Goal: Communication & Community: Answer question/provide support

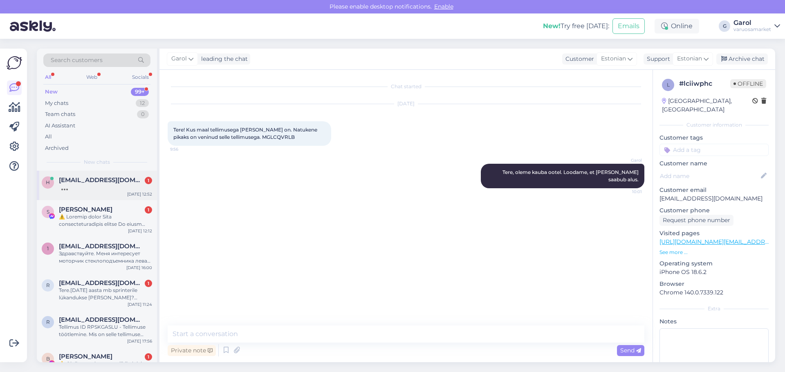
click at [85, 187] on div at bounding box center [105, 187] width 93 height 7
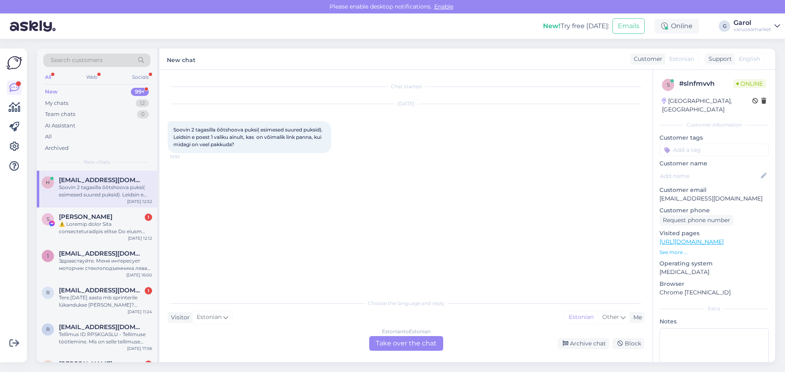
click at [398, 343] on div "Estonian to Estonian Take over the chat" at bounding box center [406, 343] width 74 height 15
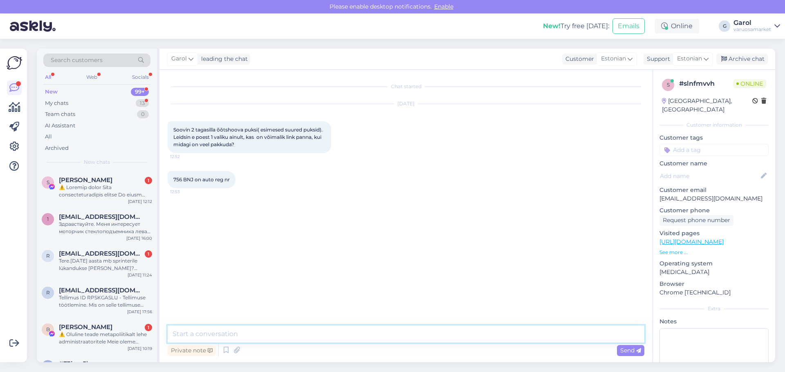
click at [326, 336] on textarea at bounding box center [406, 334] width 477 height 17
type textarea "Tere, kohe uurin."
drag, startPoint x: 173, startPoint y: 178, endPoint x: 193, endPoint y: 178, distance: 20.0
click at [193, 178] on span "756 BNJ on auto reg nr" at bounding box center [201, 180] width 56 height 6
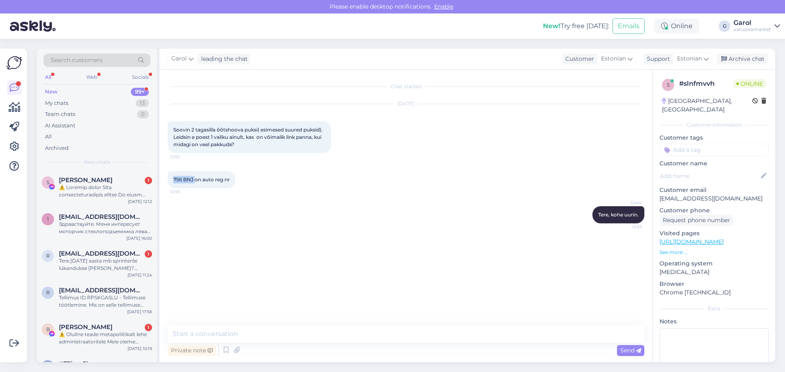
drag, startPoint x: 194, startPoint y: 178, endPoint x: 179, endPoint y: 181, distance: 15.4
click at [179, 181] on span "756 BNJ on auto reg nr" at bounding box center [201, 180] width 56 height 6
click at [282, 335] on textarea at bounding box center [406, 334] width 477 height 17
paste textarea "N"
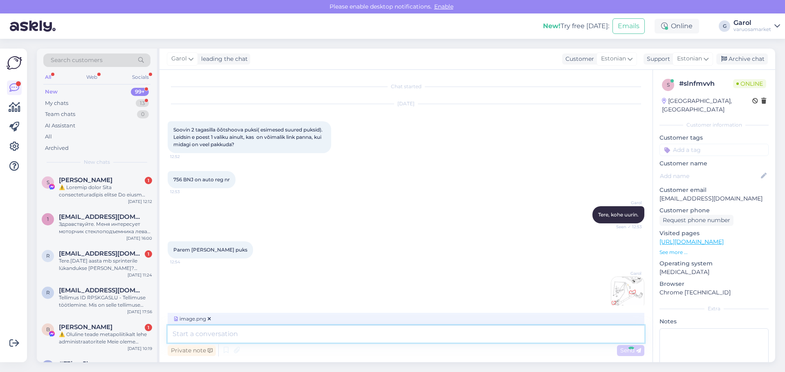
scroll to position [1, 0]
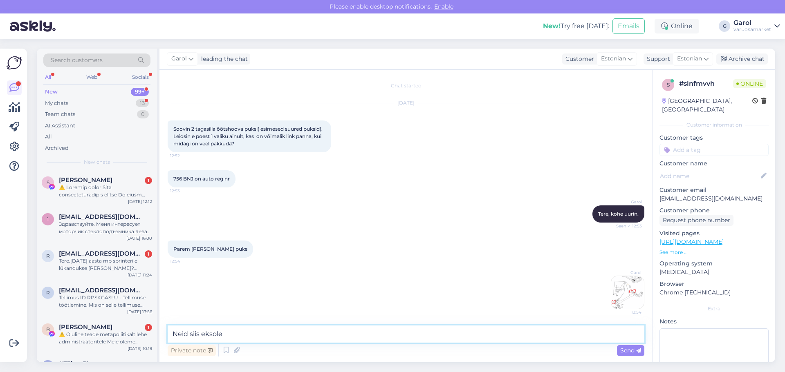
type textarea "Neid siis eksole?"
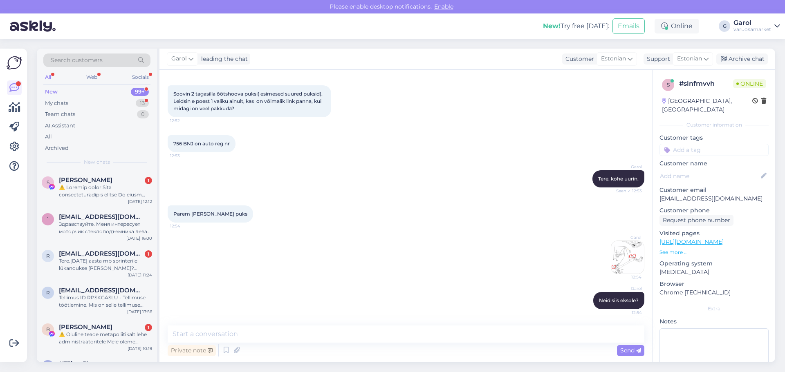
click at [614, 255] on img at bounding box center [627, 257] width 33 height 33
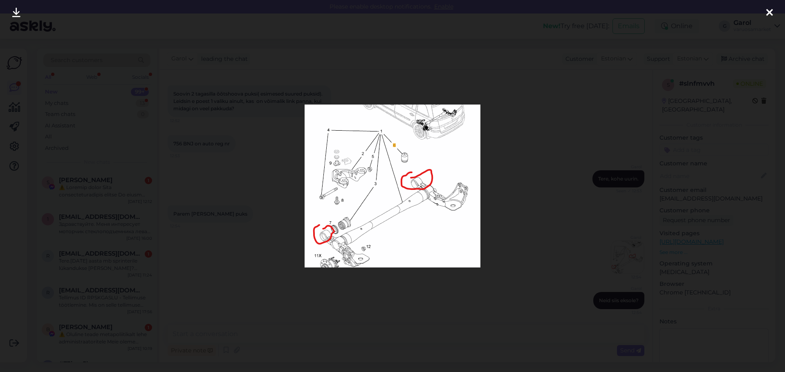
click at [767, 13] on icon at bounding box center [769, 13] width 7 height 11
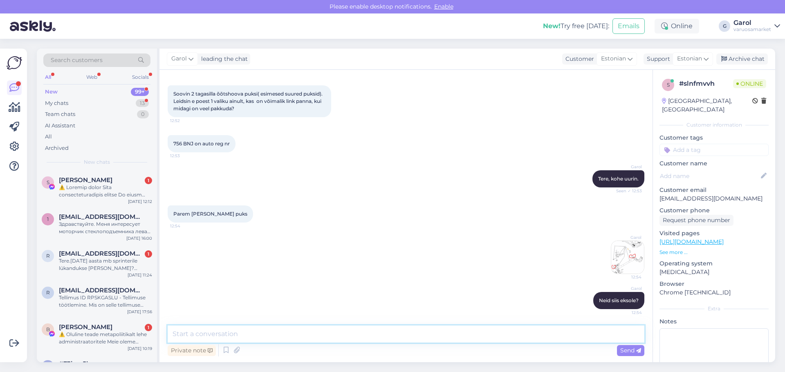
click at [329, 335] on textarea at bounding box center [406, 334] width 477 height 17
click at [339, 333] on textarea at bounding box center [406, 334] width 477 height 17
paste textarea "[URL][DOMAIN_NAME]"
type textarea "[URL][DOMAIN_NAME]"
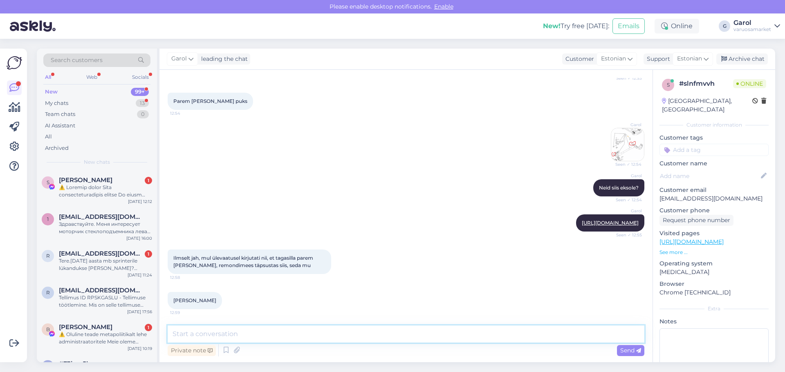
scroll to position [156, 0]
click at [427, 333] on textarea at bounding box center [406, 334] width 477 height 17
type textarea "Sellel masinal on torsioonsild taga. Et niiöelda õõtshoobasid tal tegelt ei ole…"
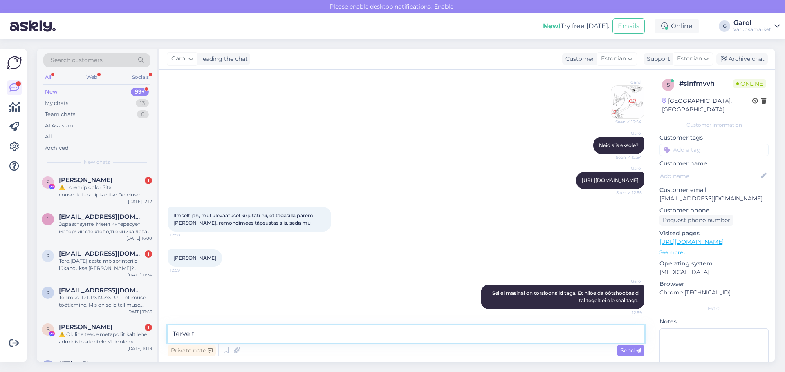
type textarea "Terve"
type textarea "Nagu ka pildil näha mis saatsin."
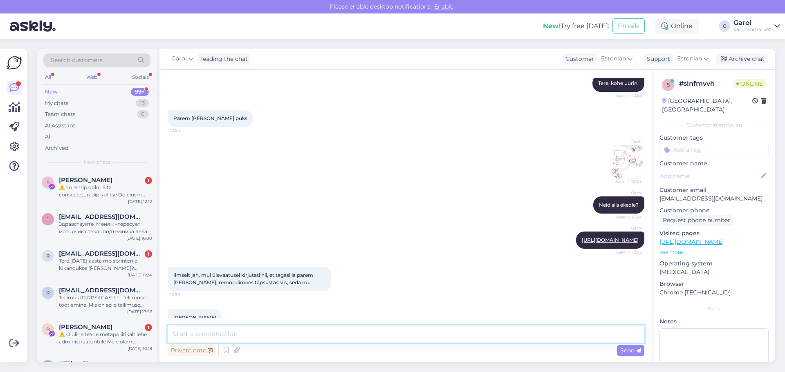
scroll to position [111, 0]
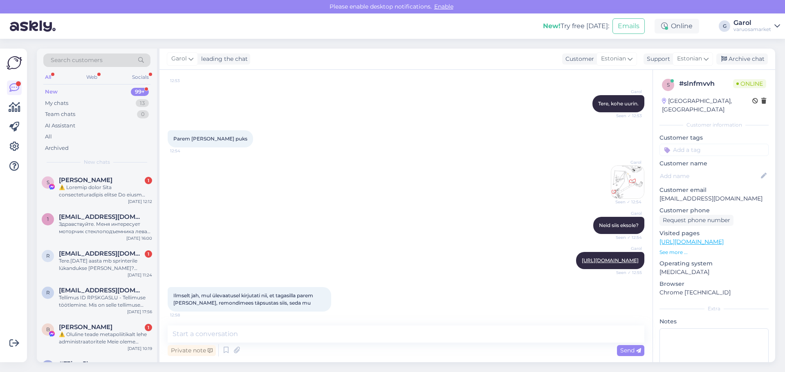
click at [617, 197] on img at bounding box center [627, 182] width 33 height 33
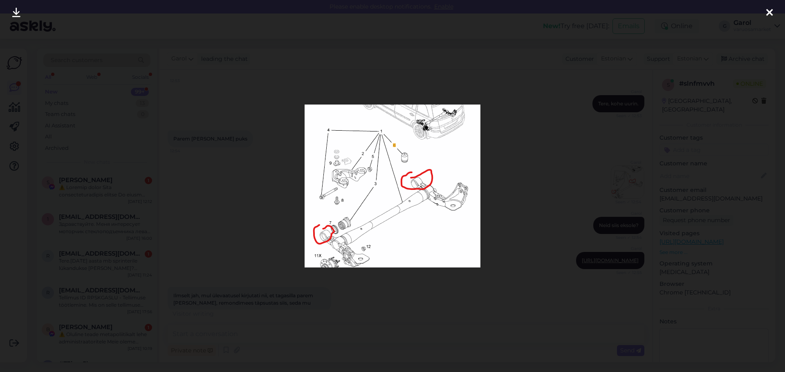
click at [546, 160] on div at bounding box center [392, 186] width 785 height 372
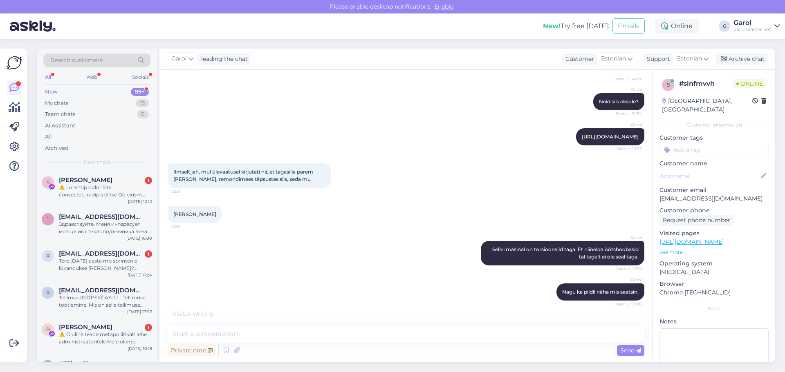
scroll to position [269, 0]
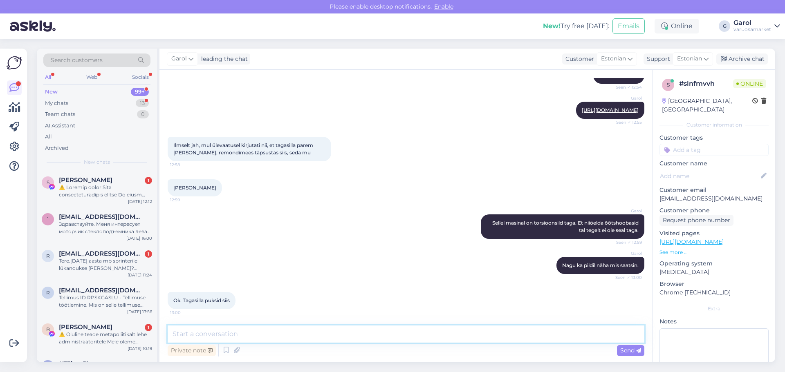
click at [232, 339] on textarea at bounding box center [406, 334] width 477 height 17
type textarea "Kui nüüd [PERSON_NAME] on, et pildil näidatud puksid, siis lingi kaudu saab val…"
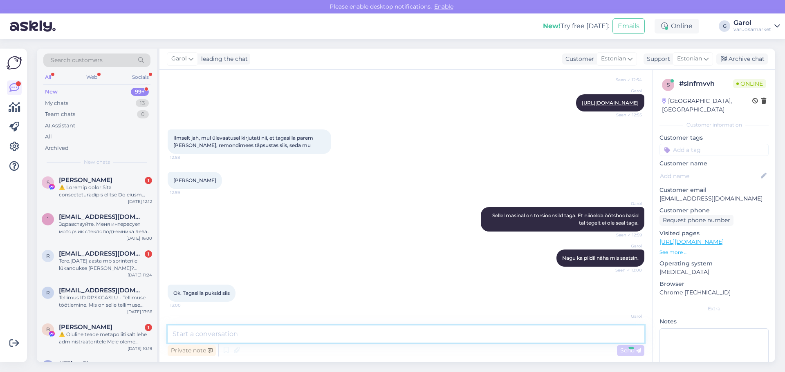
scroll to position [311, 0]
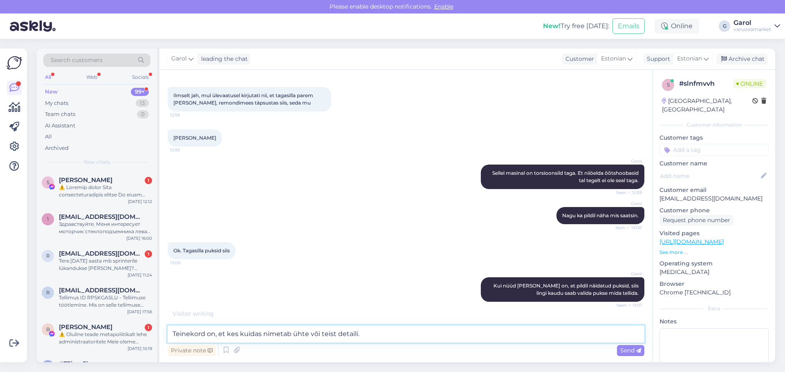
type textarea "Teinekord on, et kes kuidas nimetab ühte või teist detaili."
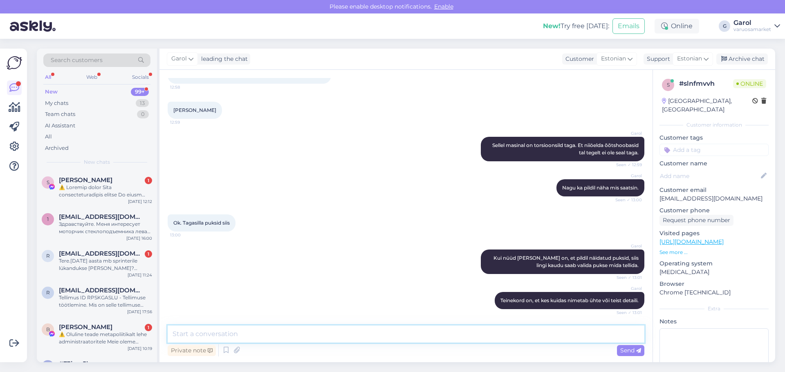
scroll to position [382, 0]
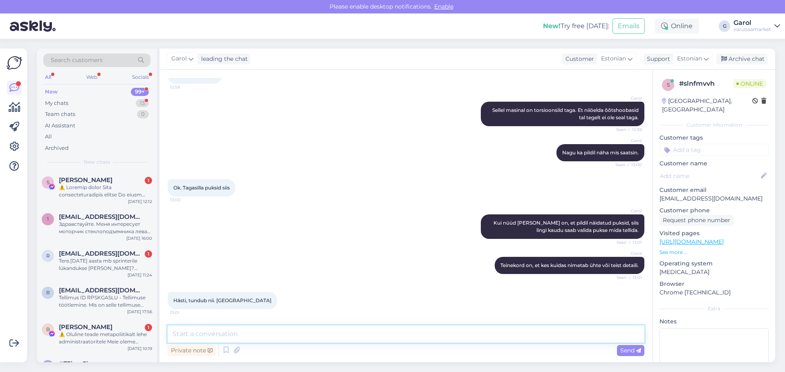
click at [245, 327] on textarea at bounding box center [406, 334] width 477 height 17
type textarea "Aga palun! :)"
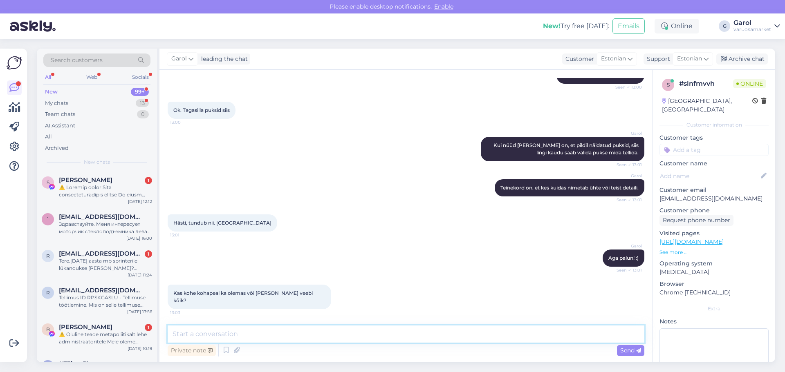
scroll to position [487, 0]
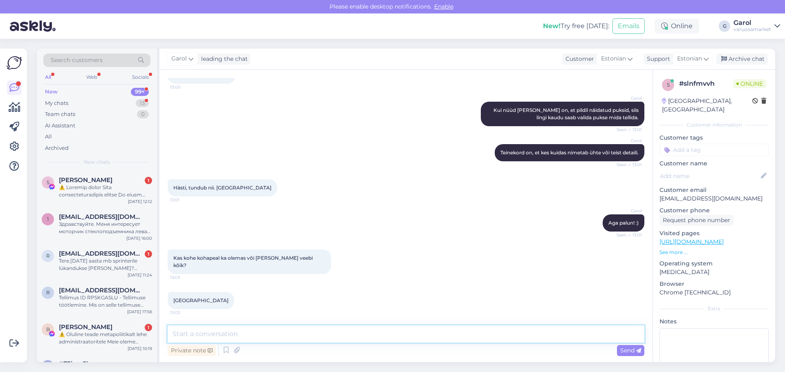
click at [215, 339] on textarea at bounding box center [406, 334] width 477 height 17
type textarea "Kohe kontrollin, aga väga tõenäoliselt tellimise [PERSON_NAME]."
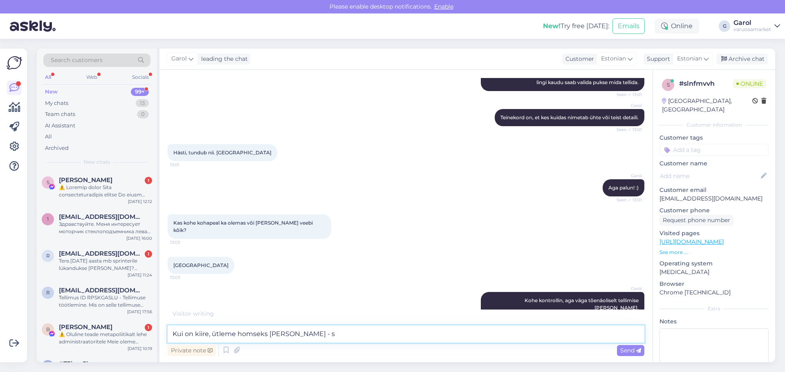
scroll to position [557, 0]
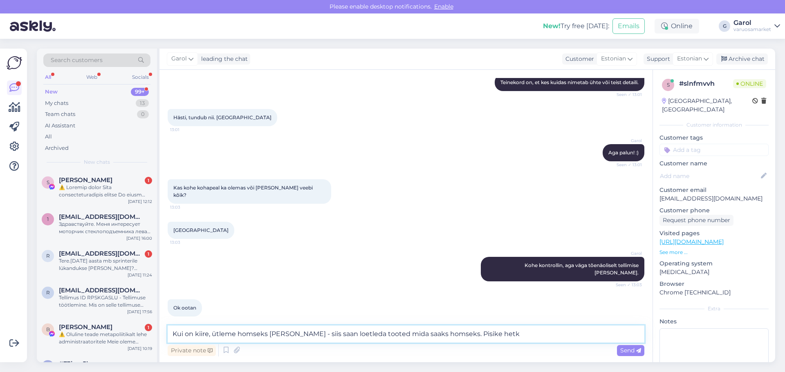
type textarea "Kui on kiire, ütleme homseks [PERSON_NAME] - siis saan loetleda tooted mida saa…"
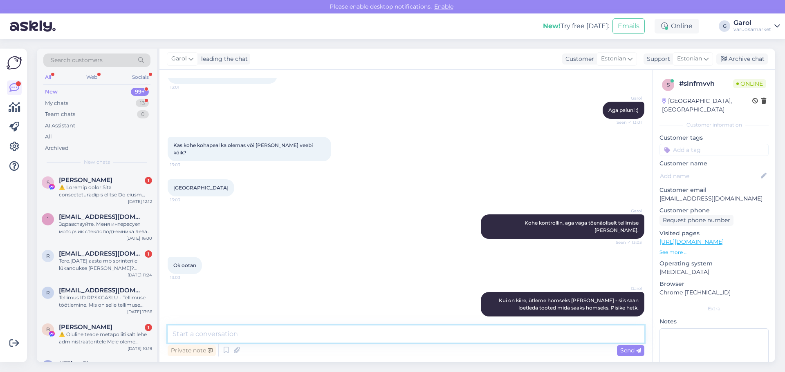
scroll to position [635, 0]
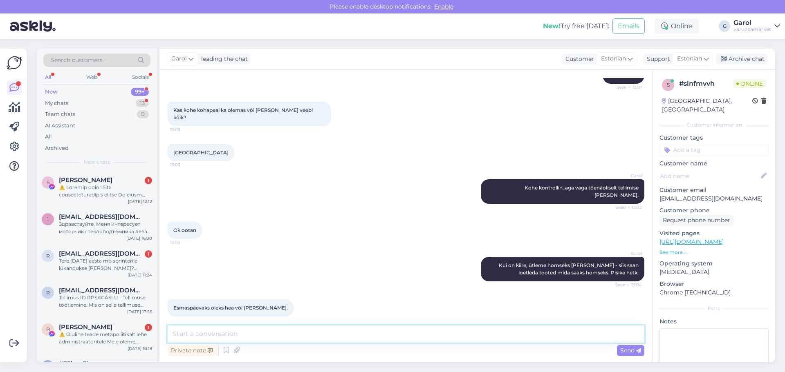
click at [260, 336] on textarea at bounding box center [406, 334] width 477 height 17
type textarea "Tellimise [PERSON_NAME] siiski."
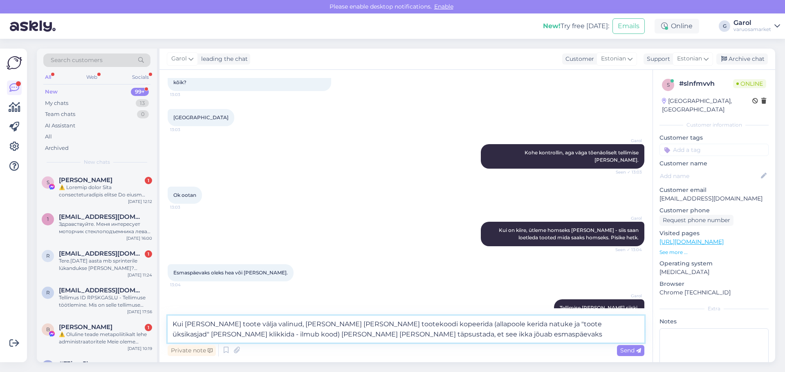
type textarea "Kui [PERSON_NAME] toote välja valinud, [PERSON_NAME] [PERSON_NAME] tootekoodi k…"
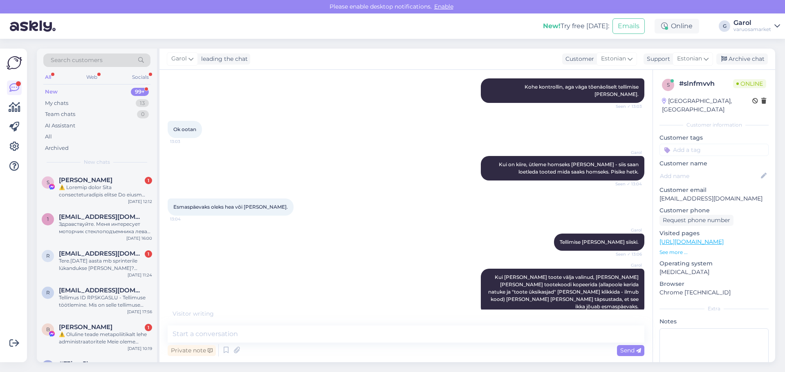
scroll to position [763, 0]
